Goal: Navigation & Orientation: Find specific page/section

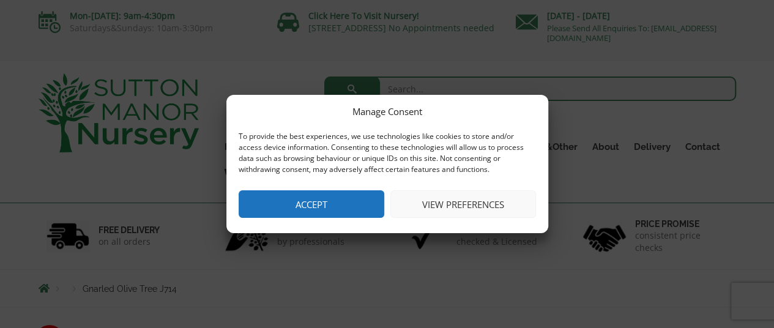
click at [332, 204] on button "Accept" at bounding box center [312, 204] width 146 height 28
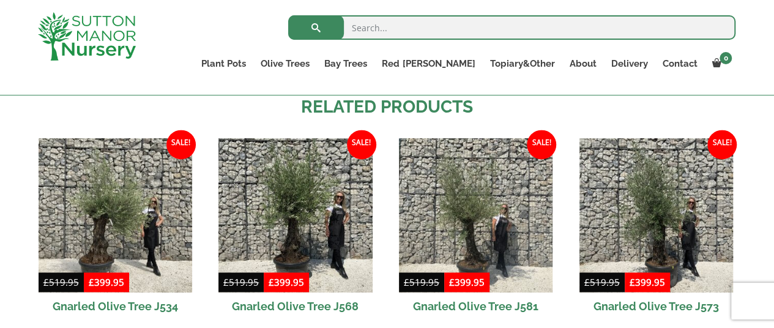
scroll to position [860, 0]
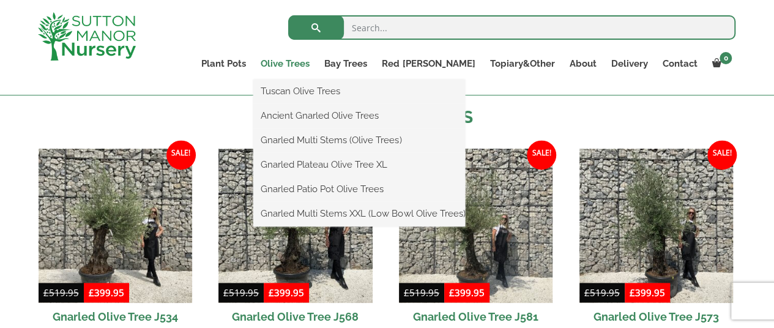
click at [317, 61] on link "Olive Trees" at bounding box center [285, 63] width 64 height 17
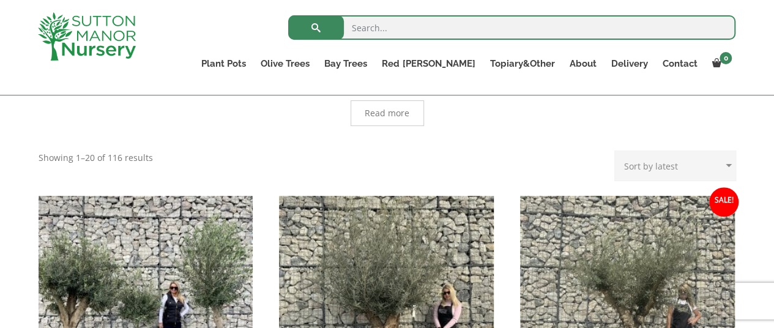
scroll to position [323, 0]
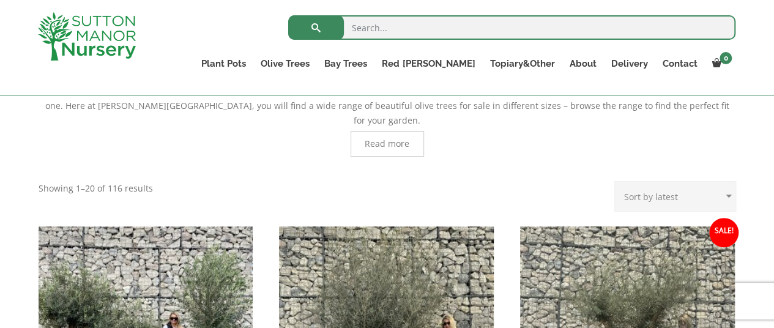
click at [726, 181] on select "Sort by popularity Sort by latest Sort by price: low to high Sort by price: hig…" at bounding box center [675, 196] width 122 height 31
select select "price"
click at [617, 181] on select "Sort by popularity Sort by latest Sort by price: low to high Sort by price: hig…" at bounding box center [675, 196] width 122 height 31
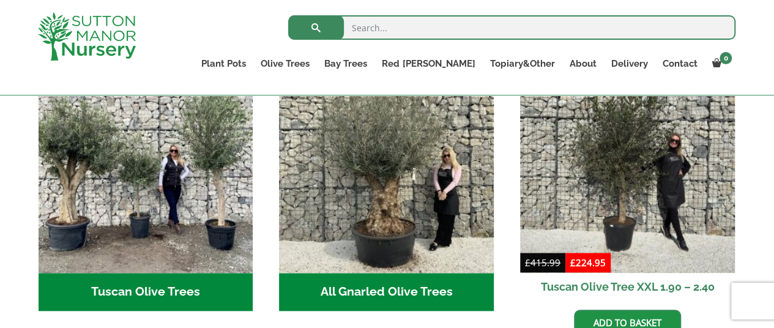
scroll to position [483, 0]
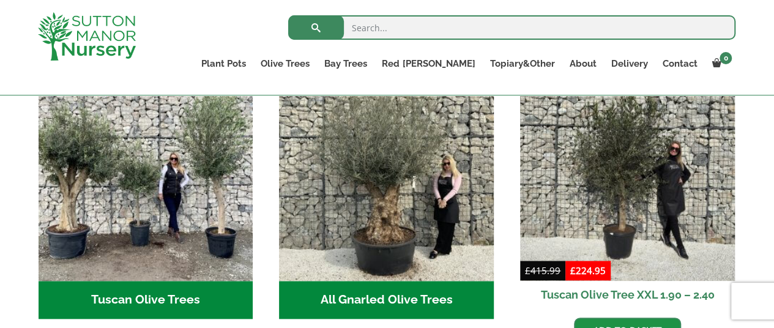
click at [162, 282] on h2 "Tuscan Olive Trees (9)" at bounding box center [146, 300] width 215 height 38
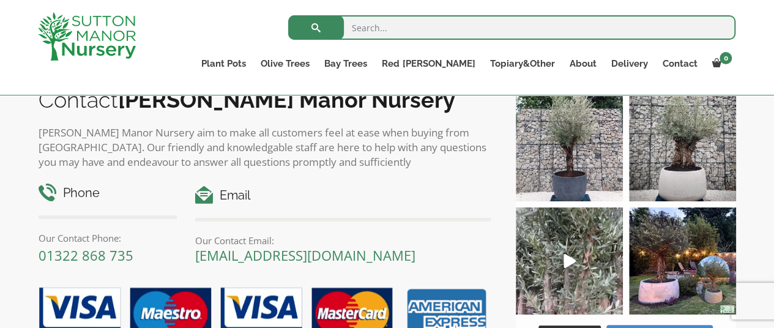
scroll to position [874, 0]
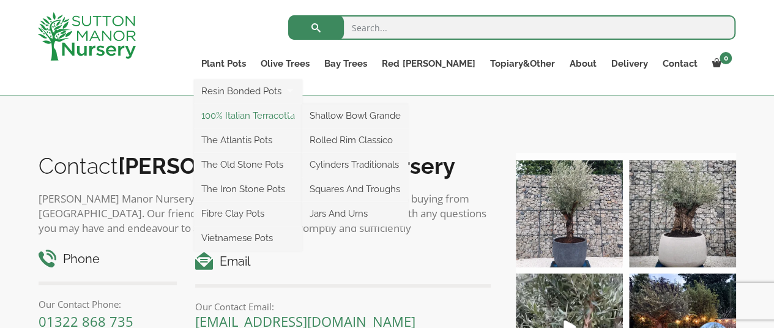
click at [292, 116] on link "100% Italian Terracotta" at bounding box center [248, 115] width 108 height 18
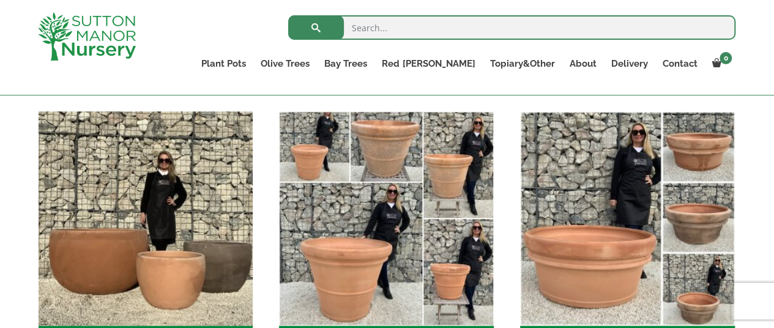
scroll to position [366, 0]
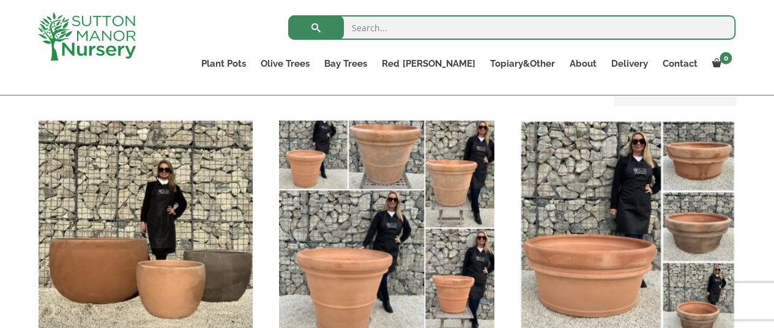
click at [360, 171] on img "Visit product category Rolled Rim Classico" at bounding box center [386, 227] width 225 height 225
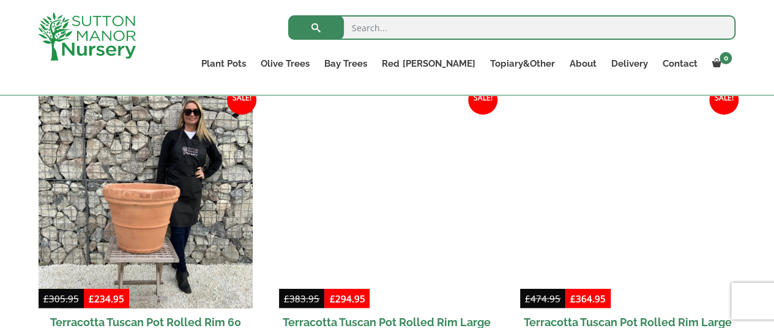
scroll to position [880, 0]
